Goal: Information Seeking & Learning: Check status

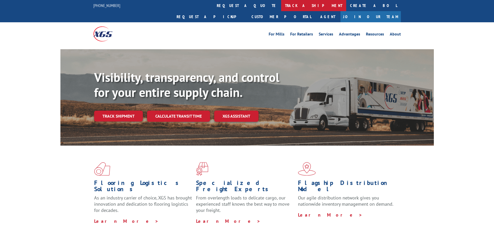
click at [281, 5] on link "track a shipment" at bounding box center [313, 5] width 65 height 11
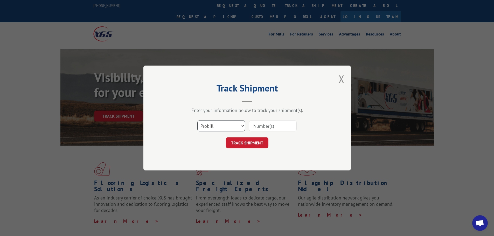
click at [240, 126] on select "Select category... Probill BOL PO" at bounding box center [221, 126] width 48 height 11
select select "bol"
click at [197, 121] on select "Select category... Probill BOL PO" at bounding box center [221, 126] width 48 height 11
click at [268, 124] on input at bounding box center [273, 126] width 48 height 11
type input "50870643"
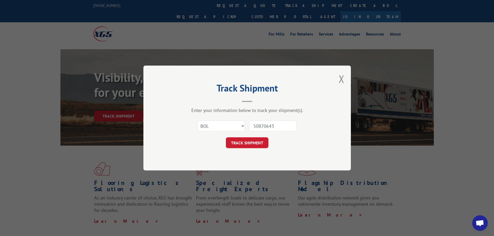
click button "TRACK SHIPMENT" at bounding box center [247, 142] width 43 height 11
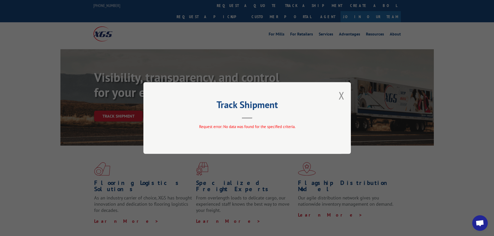
click at [308, 109] on h2 "Track Shipment" at bounding box center [247, 106] width 156 height 10
click at [342, 93] on button "Close modal" at bounding box center [342, 96] width 6 height 14
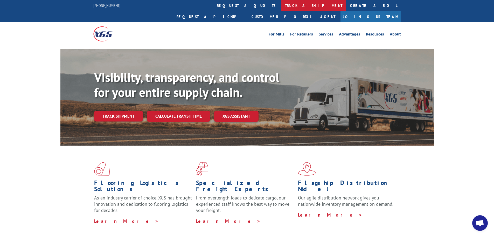
click at [281, 5] on link "track a shipment" at bounding box center [313, 5] width 65 height 11
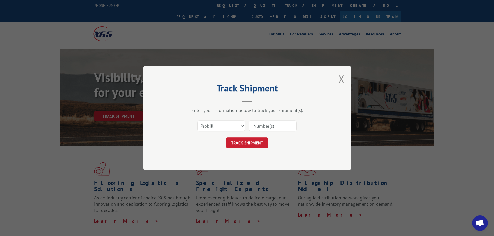
click at [259, 127] on input at bounding box center [273, 126] width 48 height 11
type input "50870643"
click button "TRACK SHIPMENT" at bounding box center [247, 142] width 43 height 11
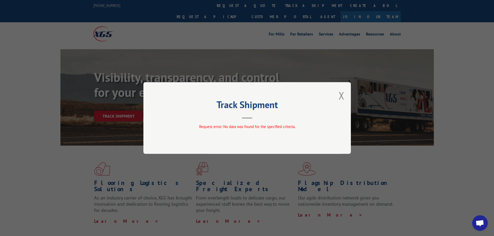
click at [340, 95] on button "Close modal" at bounding box center [342, 96] width 6 height 14
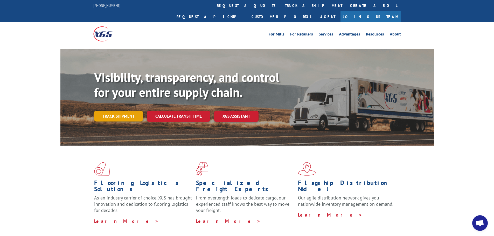
click at [115, 111] on link "Track shipment" at bounding box center [118, 116] width 49 height 11
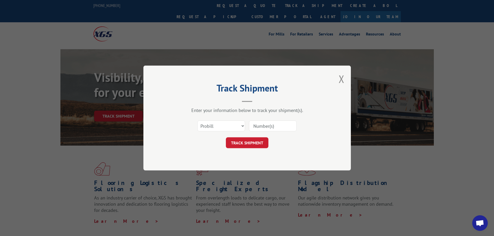
click at [289, 127] on input at bounding box center [273, 126] width 48 height 11
type input "50870643"
click button "TRACK SHIPMENT" at bounding box center [247, 142] width 43 height 11
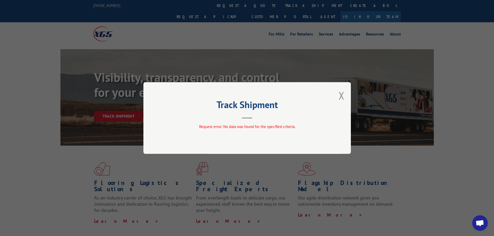
click at [338, 94] on div "Track Shipment Request error: No data was found for the specified criteria." at bounding box center [246, 118] width 207 height 72
click at [341, 95] on button "Close modal" at bounding box center [342, 96] width 6 height 14
